Goal: Transaction & Acquisition: Purchase product/service

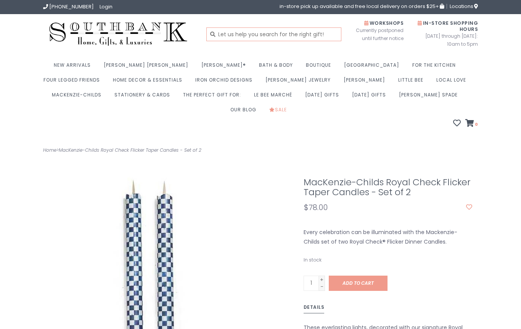
click at [254, 34] on input "text" at bounding box center [273, 34] width 135 height 14
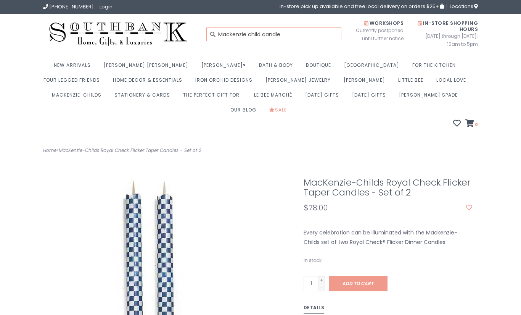
type input "Mackenzie child candle"
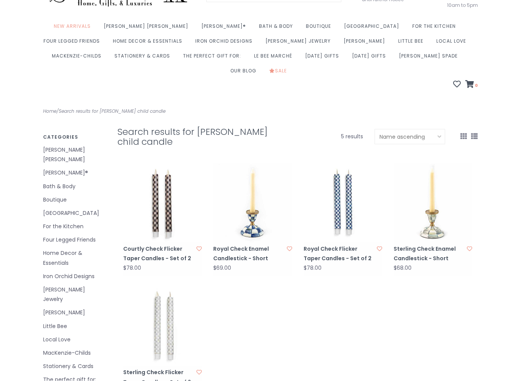
scroll to position [40, 0]
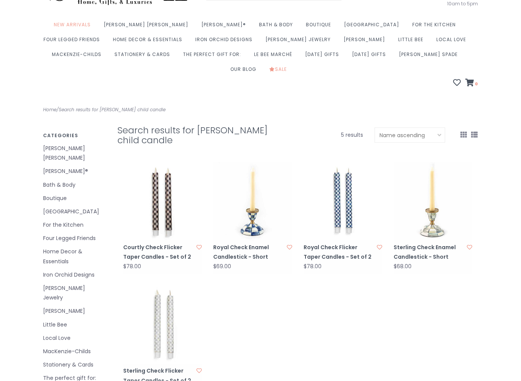
click at [161, 243] on link "Courtly Check Flicker Taper Candles - Set of 2" at bounding box center [158, 252] width 71 height 19
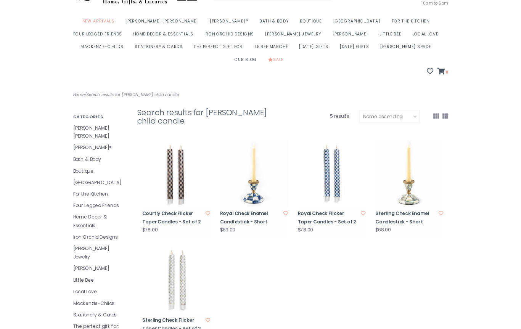
scroll to position [62, 0]
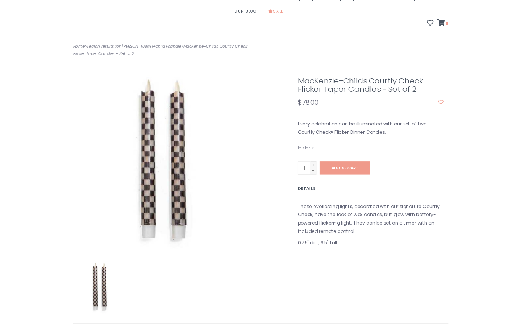
scroll to position [118, 0]
